Goal: Task Accomplishment & Management: Manage account settings

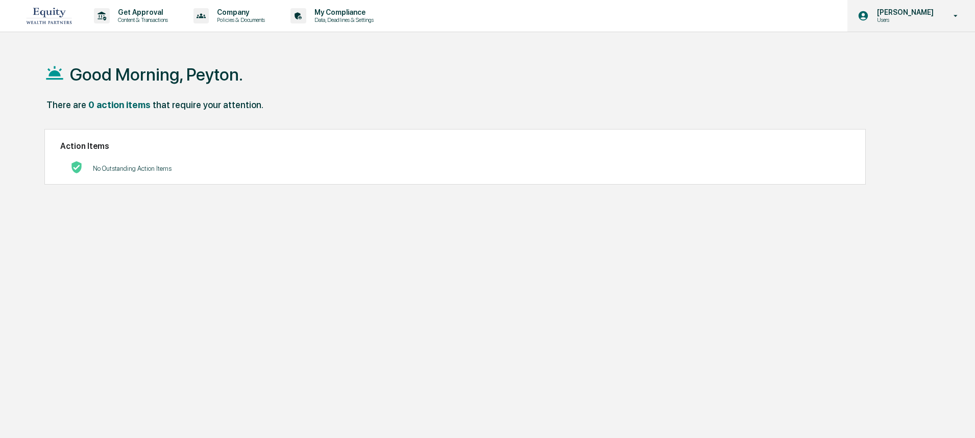
click at [950, 15] on icon at bounding box center [956, 16] width 18 height 10
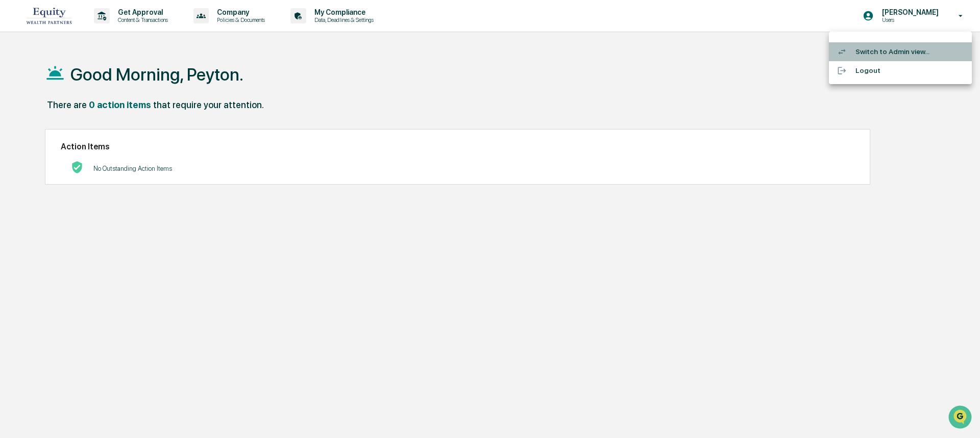
click at [896, 59] on li "Switch to Admin view..." at bounding box center [900, 51] width 143 height 19
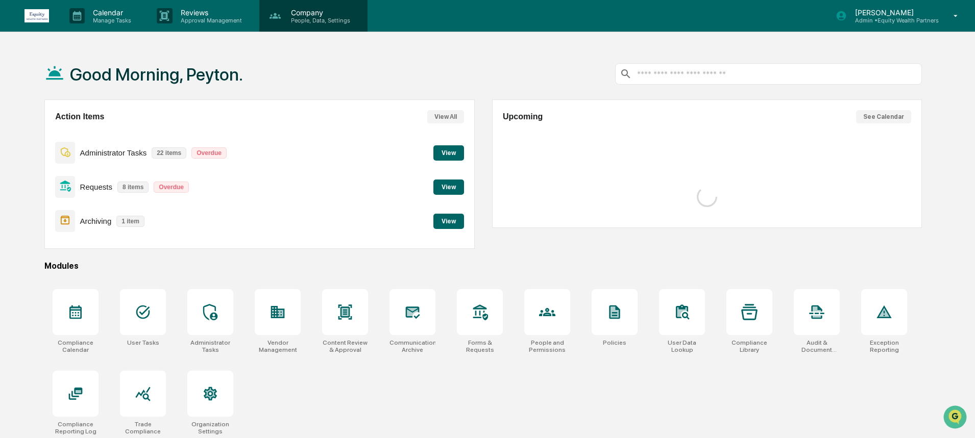
click at [329, 17] on p "People, Data, Settings" at bounding box center [319, 20] width 72 height 7
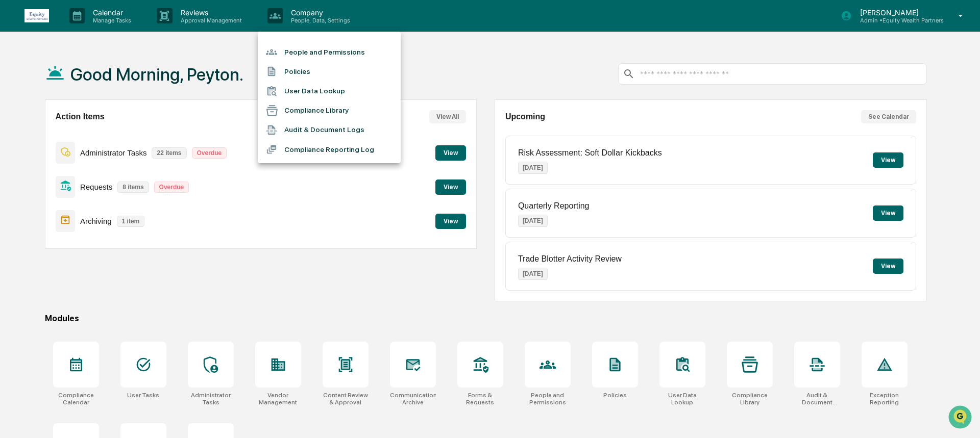
click at [319, 49] on li "People and Permissions" at bounding box center [329, 51] width 143 height 19
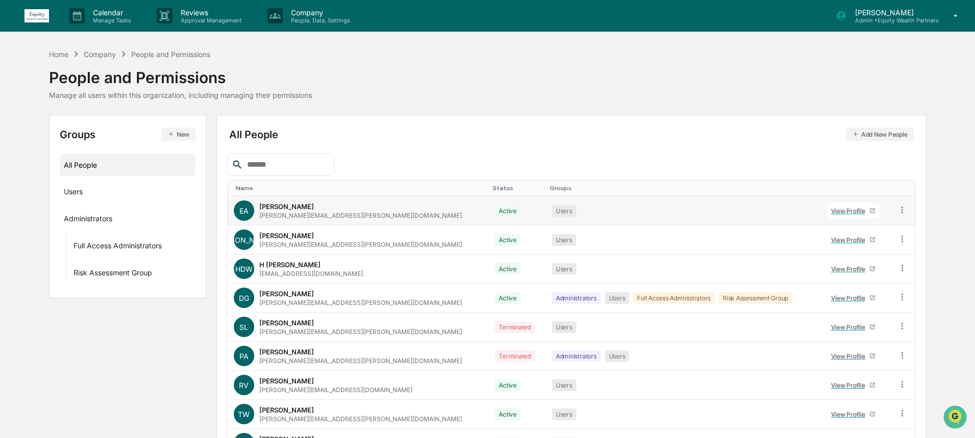
click at [844, 213] on div "View Profile" at bounding box center [850, 211] width 38 height 8
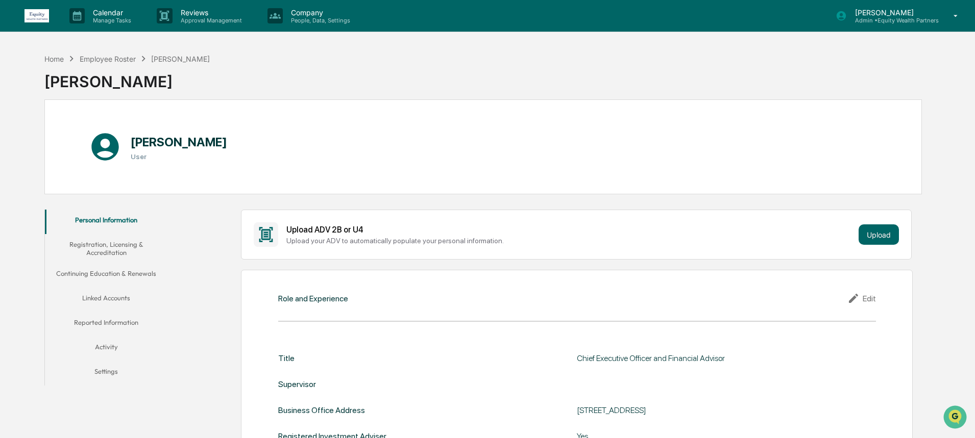
click at [115, 297] on button "Linked Accounts" at bounding box center [106, 300] width 122 height 24
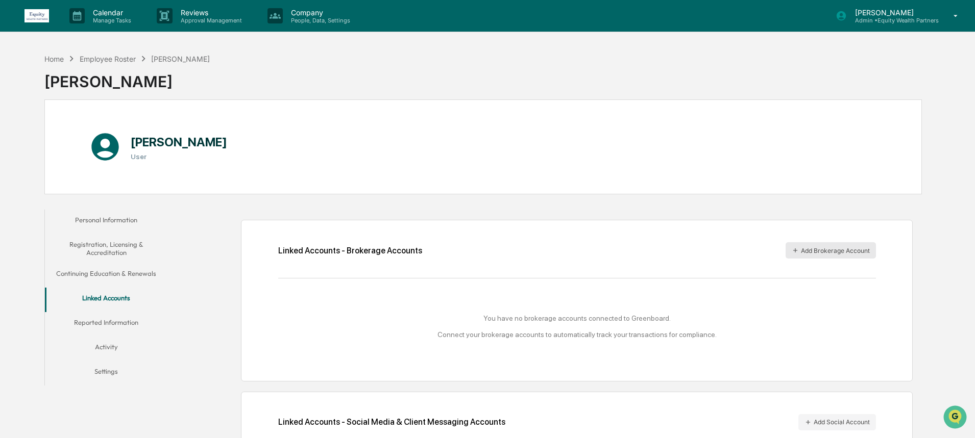
click at [804, 247] on button "Add Brokerage Account" at bounding box center [830, 250] width 90 height 16
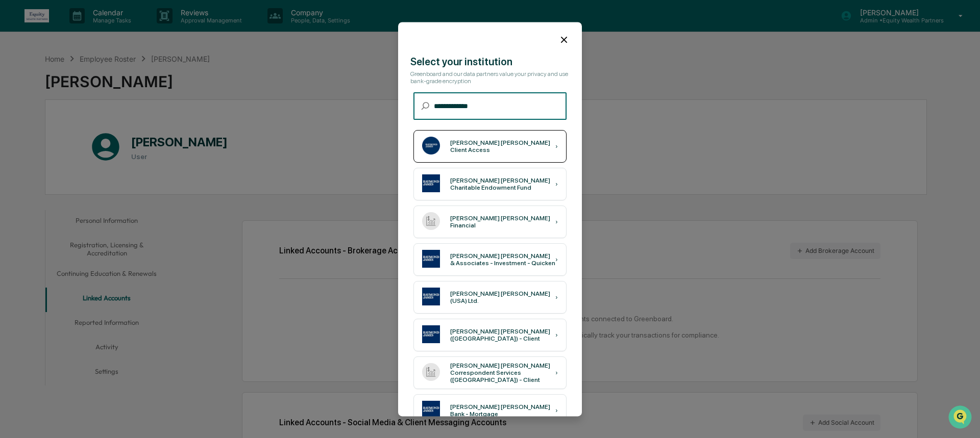
type input "**********"
click at [520, 154] on div "[PERSON_NAME] [PERSON_NAME] Client Access ›" at bounding box center [489, 146] width 153 height 33
click at [563, 39] on icon at bounding box center [563, 39] width 11 height 11
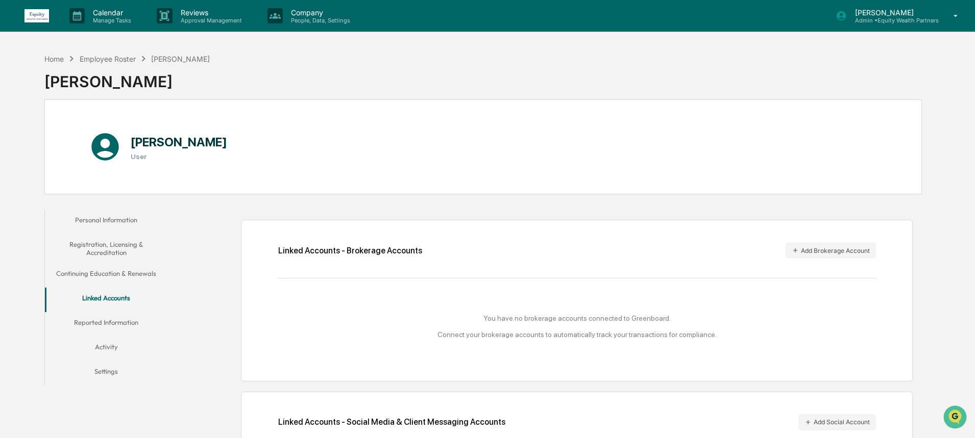
click at [949, 13] on icon at bounding box center [956, 16] width 18 height 10
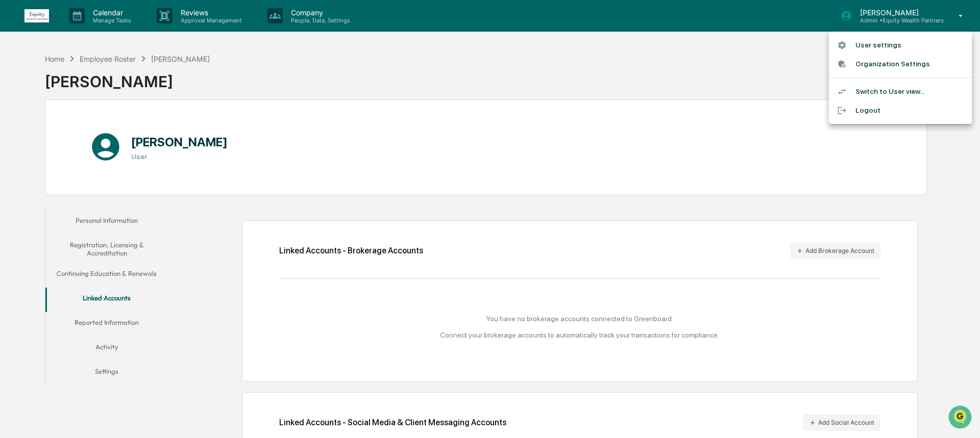
click at [946, 143] on div at bounding box center [490, 219] width 980 height 438
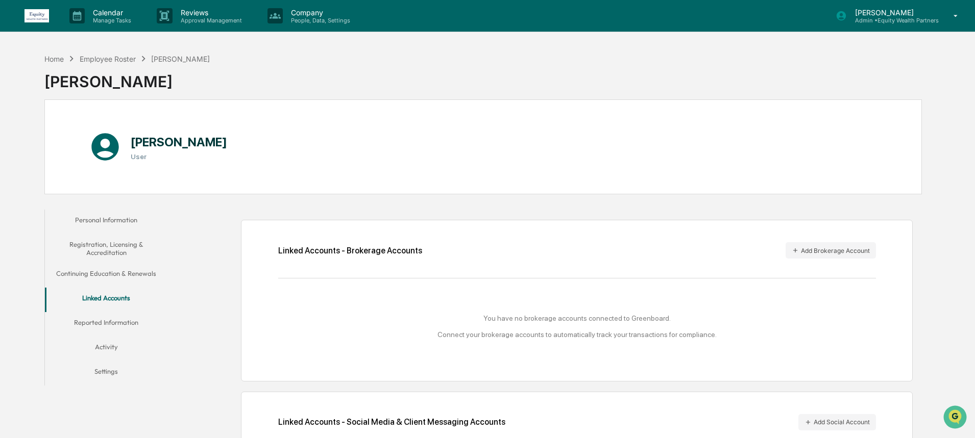
click at [907, 17] on p "Admin • Equity Wealth Partners" at bounding box center [893, 20] width 92 height 7
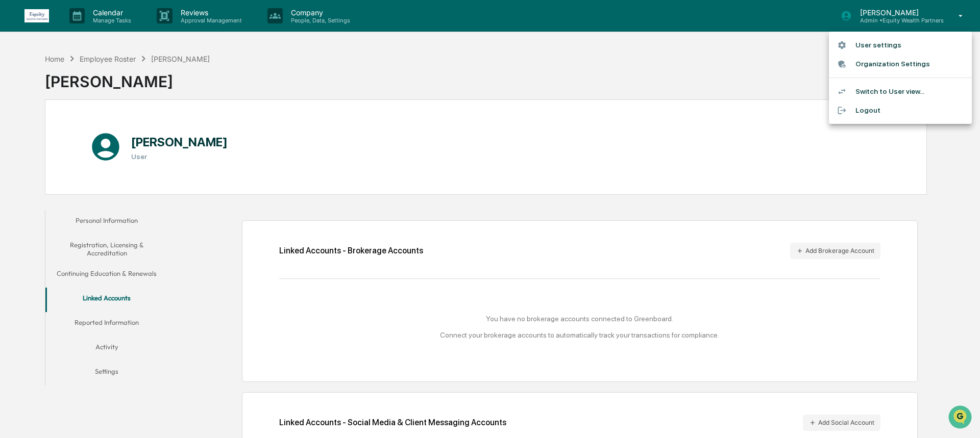
click at [724, 70] on div at bounding box center [490, 219] width 980 height 438
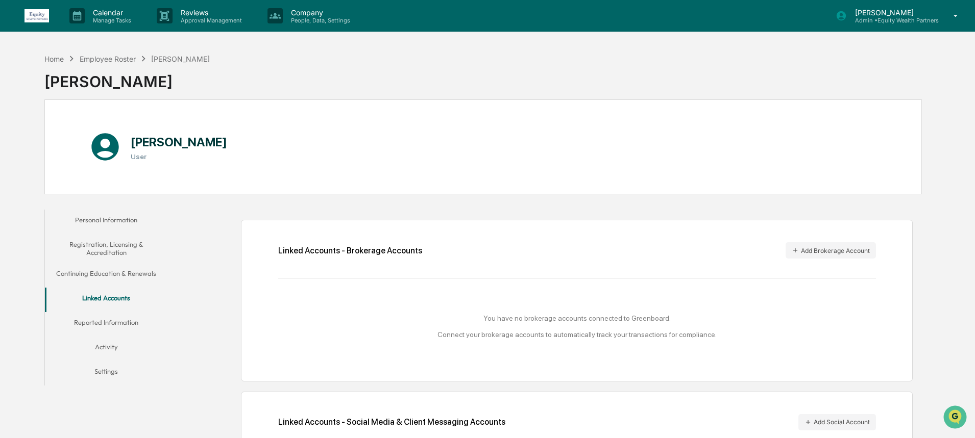
click at [909, 26] on div "[PERSON_NAME] Admin • Equity Wealth Partners" at bounding box center [900, 16] width 150 height 32
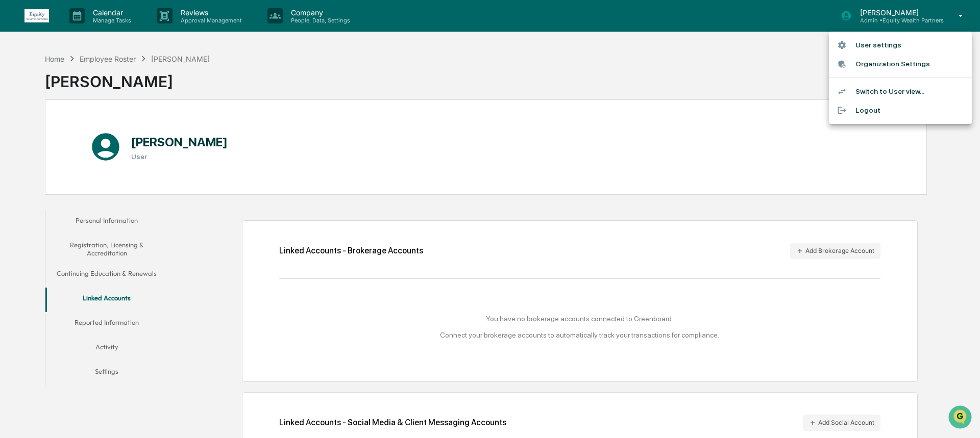
click at [888, 119] on li "Logout" at bounding box center [900, 110] width 143 height 19
